Goal: Task Accomplishment & Management: Use online tool/utility

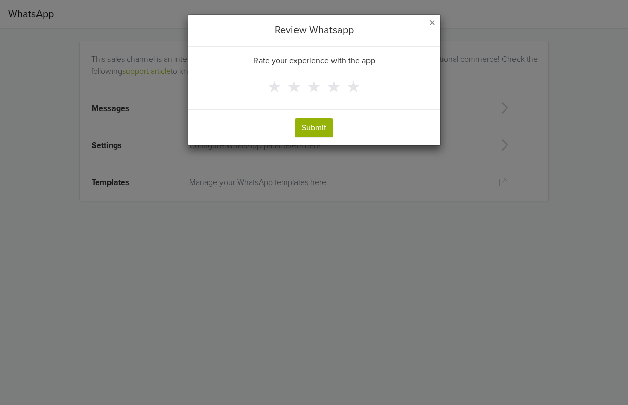
click at [431, 24] on span "×" at bounding box center [432, 23] width 6 height 15
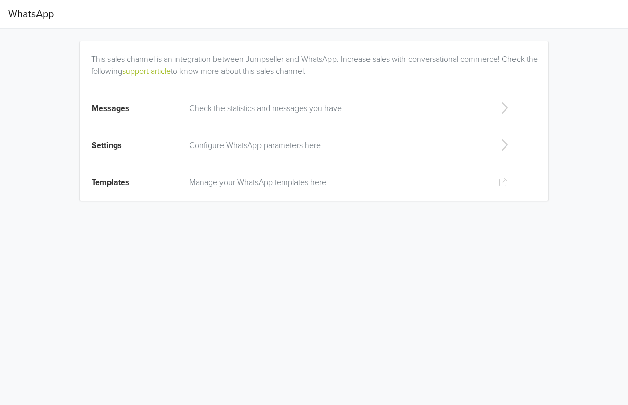
click at [509, 103] on icon at bounding box center [504, 108] width 20 height 16
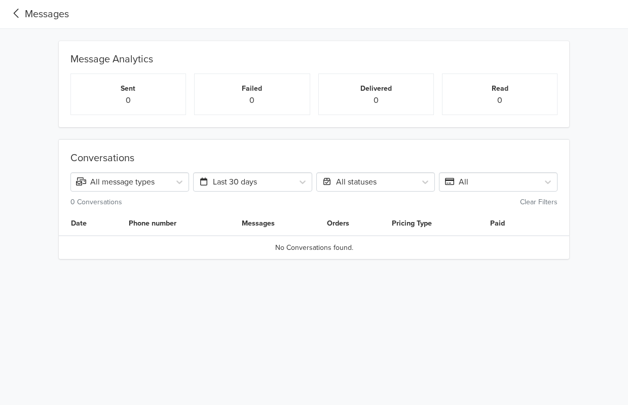
click at [26, 12] on div "Messages" at bounding box center [38, 14] width 61 height 15
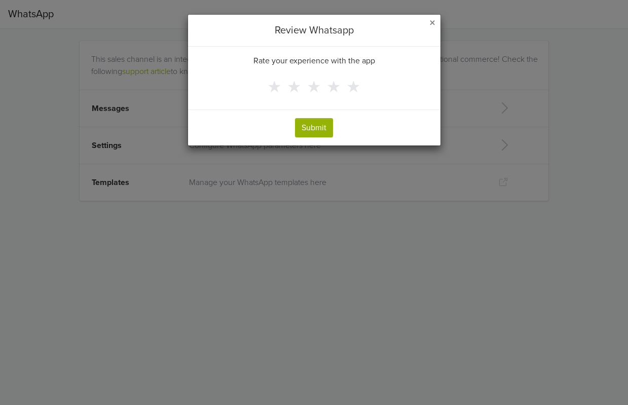
click at [435, 24] on div "Review Whatsapp" at bounding box center [314, 31] width 252 height 32
click at [438, 22] on div "Review Whatsapp" at bounding box center [314, 31] width 252 height 32
click at [429, 22] on span "×" at bounding box center [432, 23] width 6 height 15
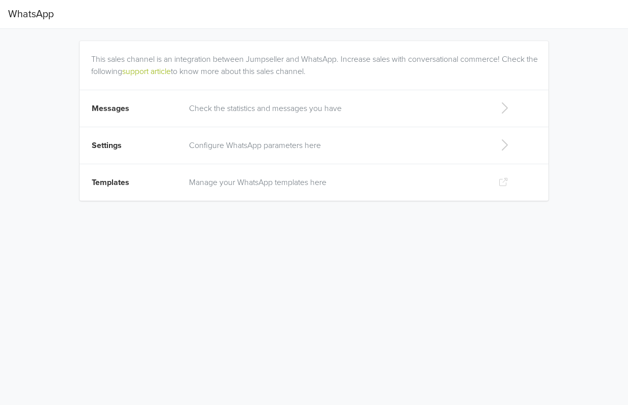
click at [131, 179] on td "Templates" at bounding box center [131, 182] width 103 height 37
